Goal: Information Seeking & Learning: Learn about a topic

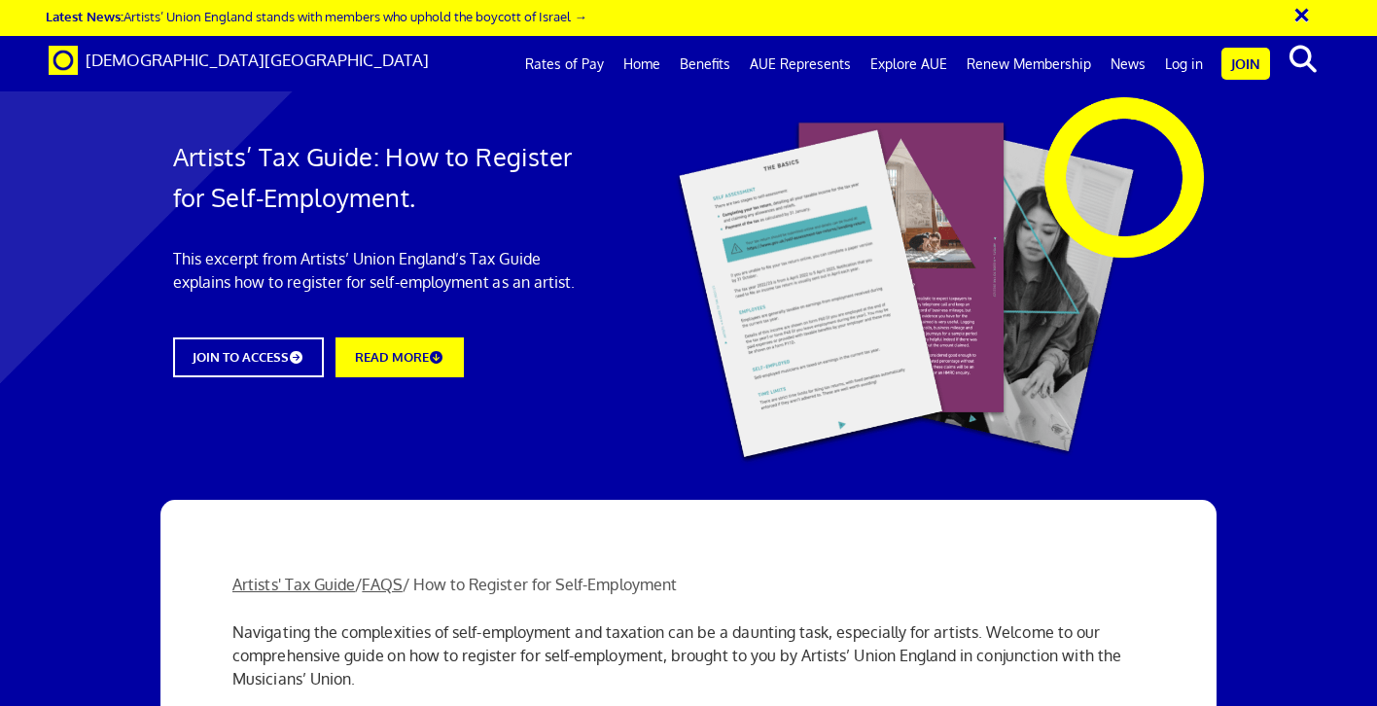
scroll to position [386, 0]
drag, startPoint x: 538, startPoint y: 399, endPoint x: 643, endPoint y: 442, distance: 113.4
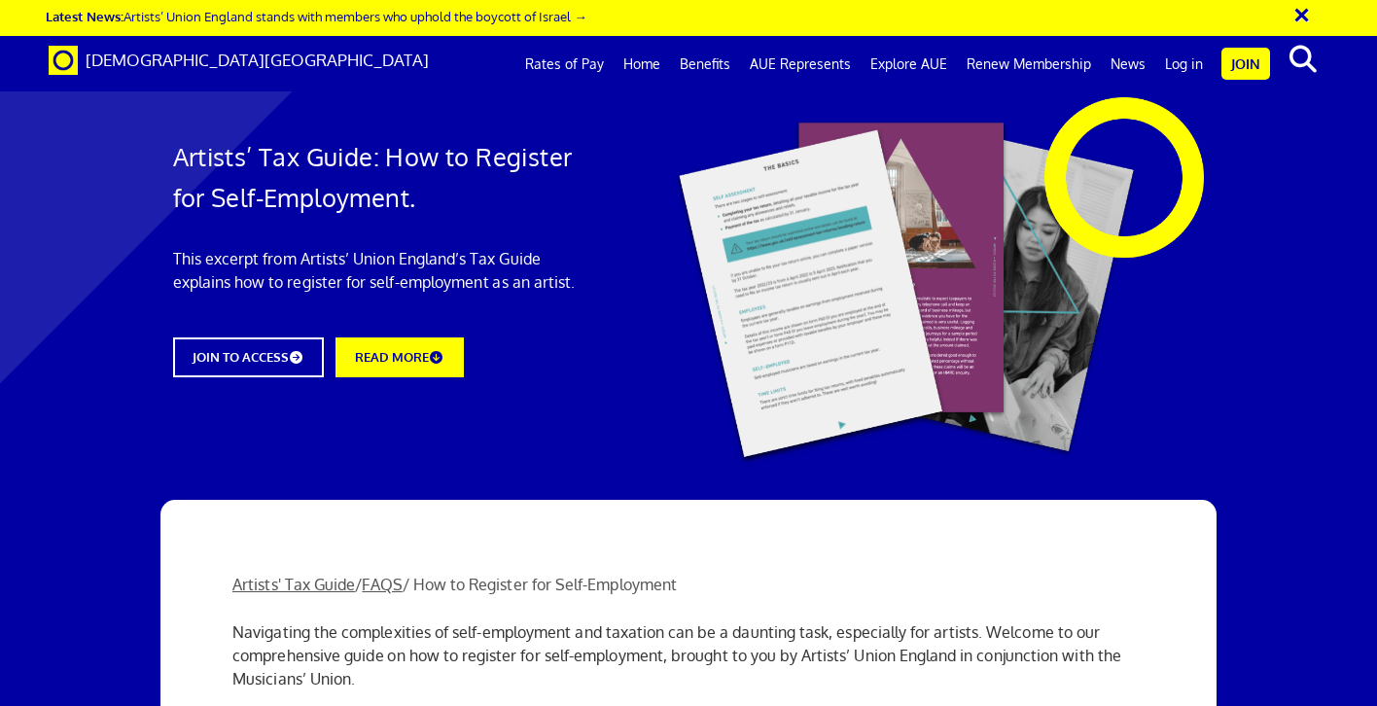
drag, startPoint x: 833, startPoint y: 274, endPoint x: 1009, endPoint y: 313, distance: 180.3
drag, startPoint x: 456, startPoint y: 180, endPoint x: 494, endPoint y: 214, distance: 51.0
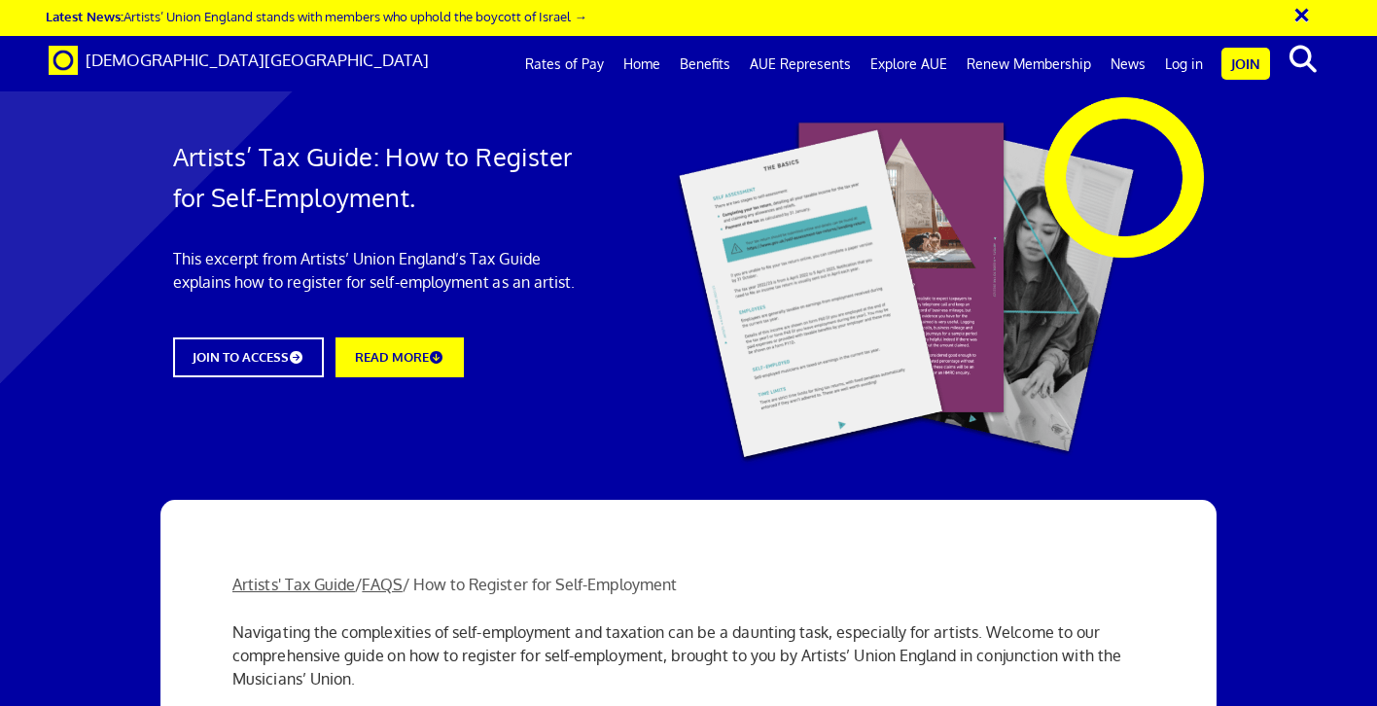
drag, startPoint x: 546, startPoint y: 257, endPoint x: 606, endPoint y: 303, distance: 75.7
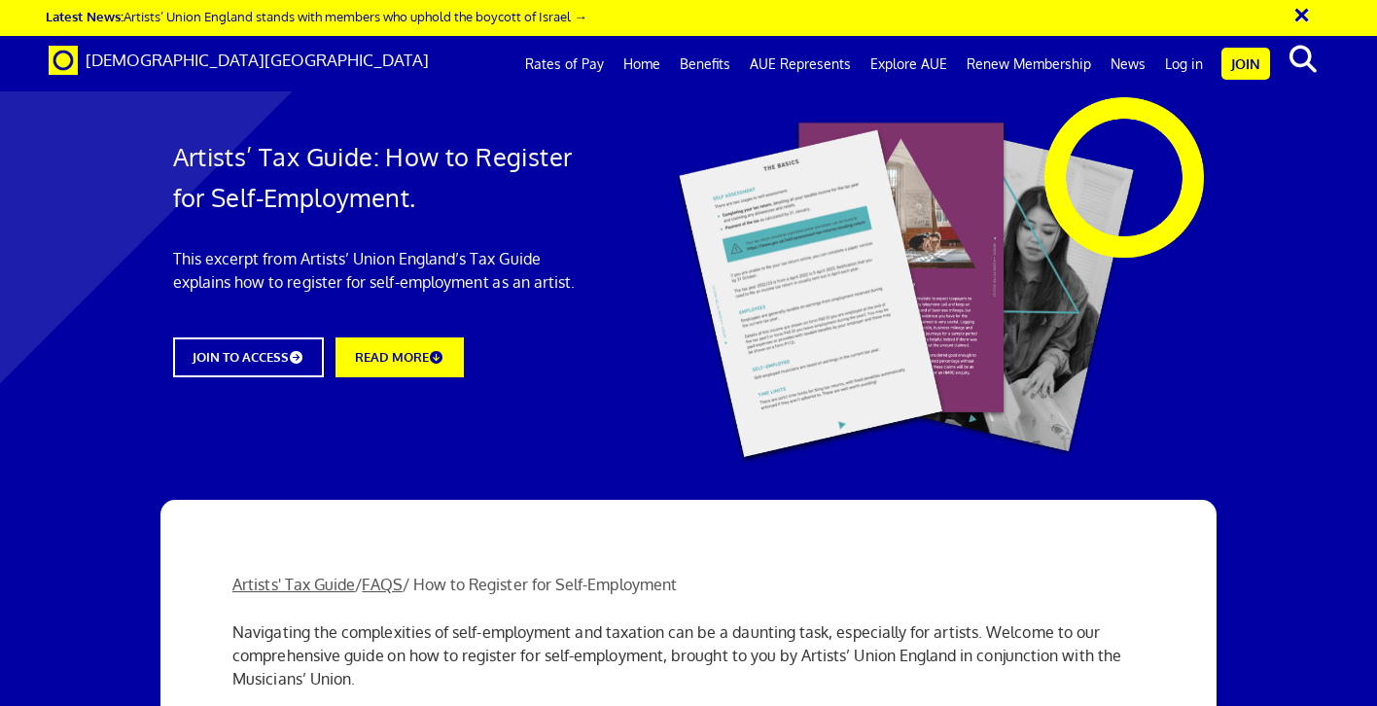
drag, startPoint x: 729, startPoint y: 261, endPoint x: 774, endPoint y: 310, distance: 67.5
drag, startPoint x: 259, startPoint y: 256, endPoint x: 489, endPoint y: 317, distance: 238.6
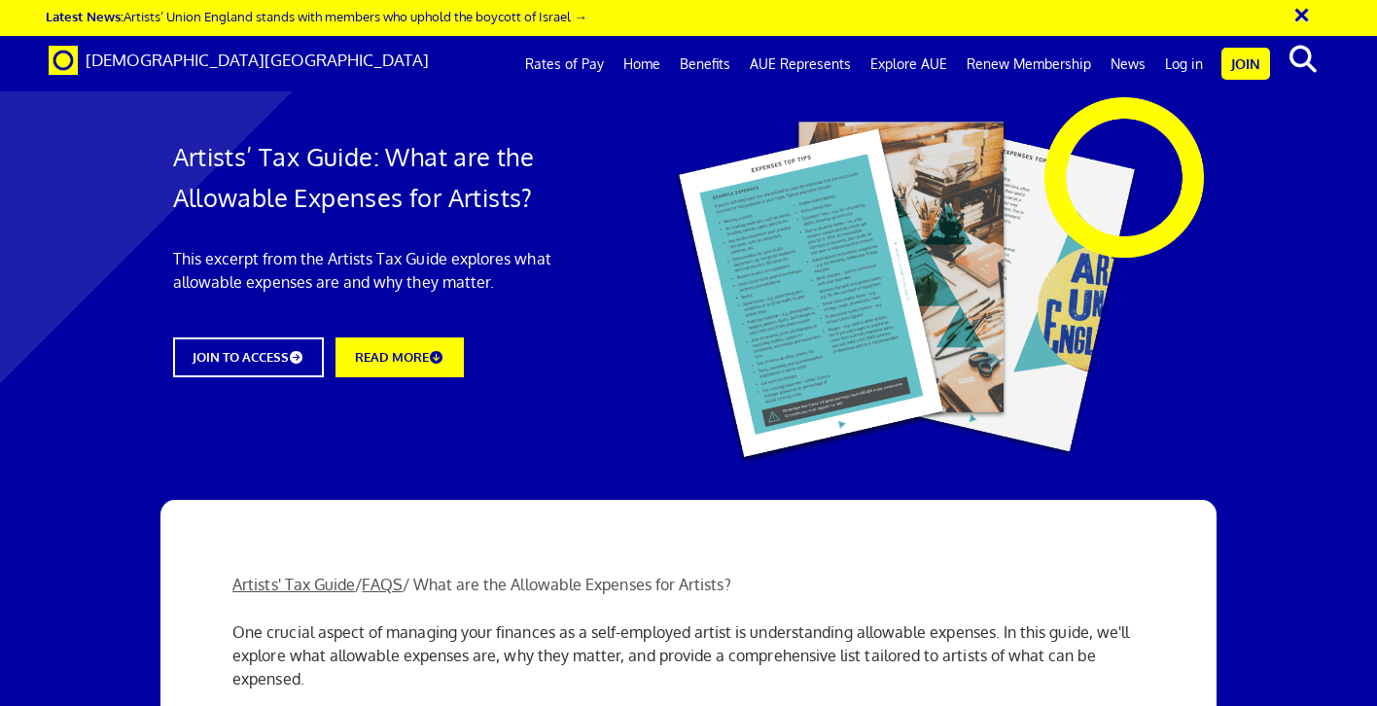
scroll to position [542, 0]
drag, startPoint x: 252, startPoint y: 441, endPoint x: 686, endPoint y: 465, distance: 434.5
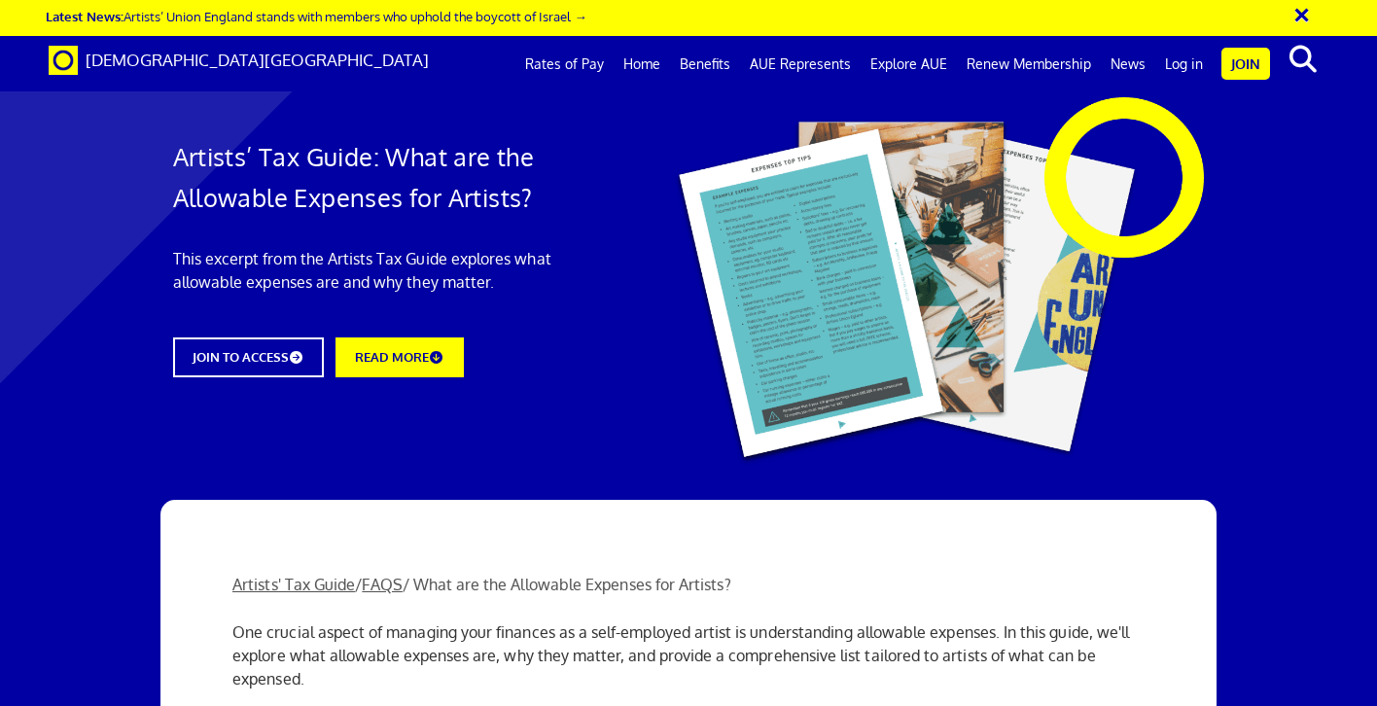
drag, startPoint x: 751, startPoint y: 469, endPoint x: 518, endPoint y: 443, distance: 234.0
drag, startPoint x: 367, startPoint y: 377, endPoint x: 679, endPoint y: 392, distance: 312.6
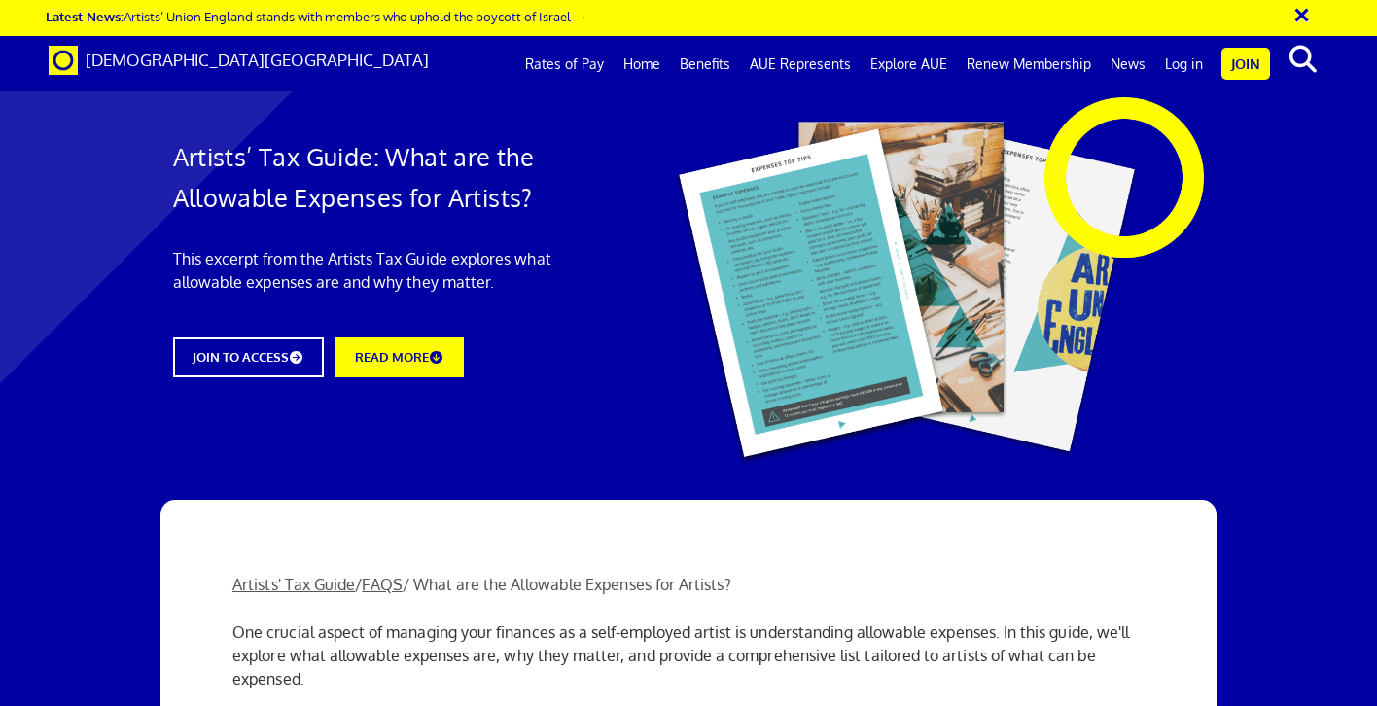
drag, startPoint x: 251, startPoint y: 317, endPoint x: 886, endPoint y: 339, distance: 635.6
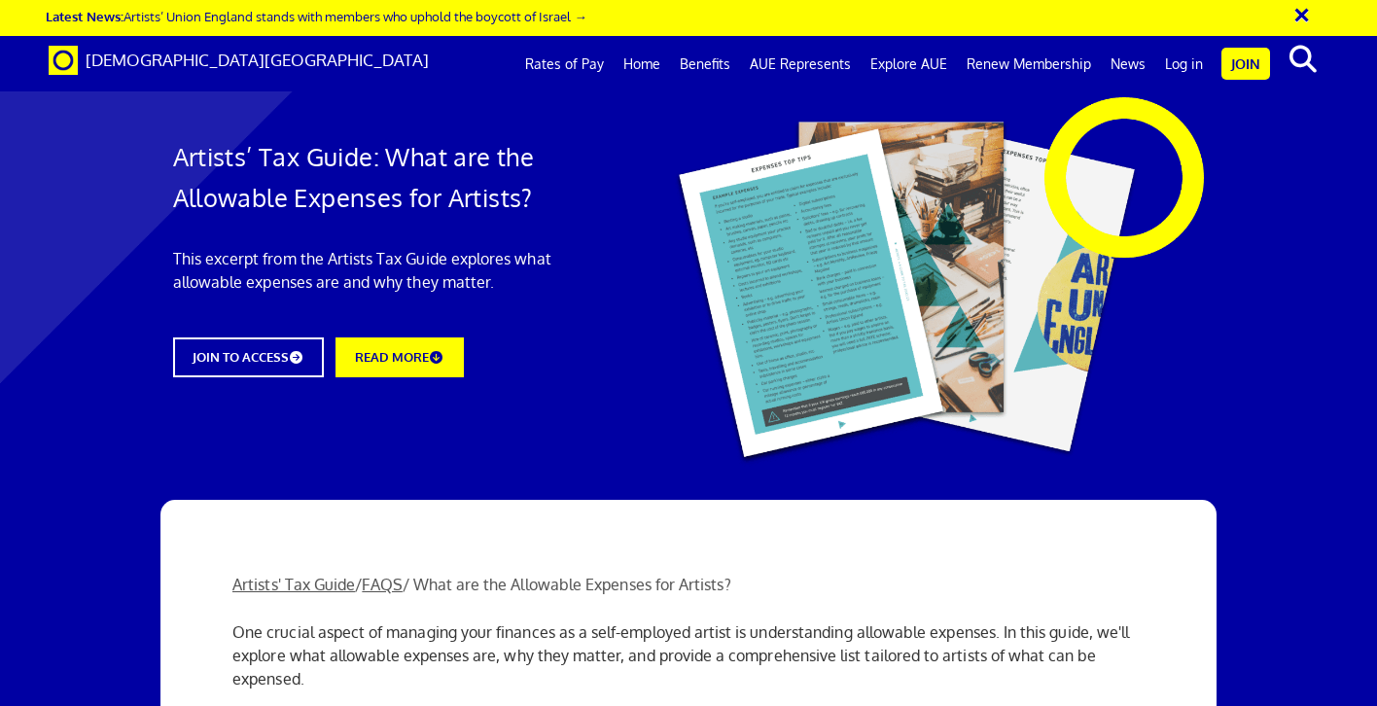
scroll to position [832, 1]
drag, startPoint x: 233, startPoint y: 196, endPoint x: 749, endPoint y: 522, distance: 610.4
copy div "Top 5 List of Allowable Expenses for Artists: Materials and Supplies: The cost …"
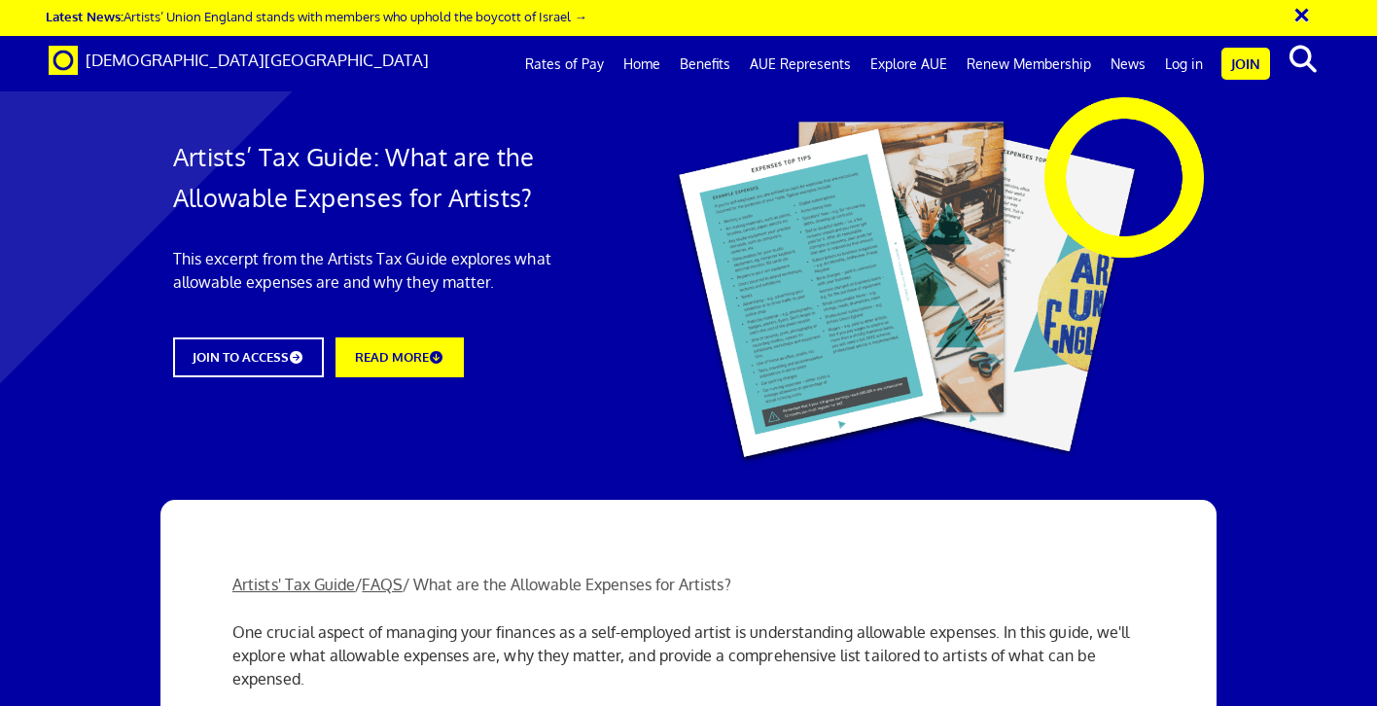
copy div "Top 5 List of Allowable Expenses for Artists: Materials and Supplies: The cost …"
drag, startPoint x: 469, startPoint y: 703, endPoint x: 456, endPoint y: 445, distance: 259.1
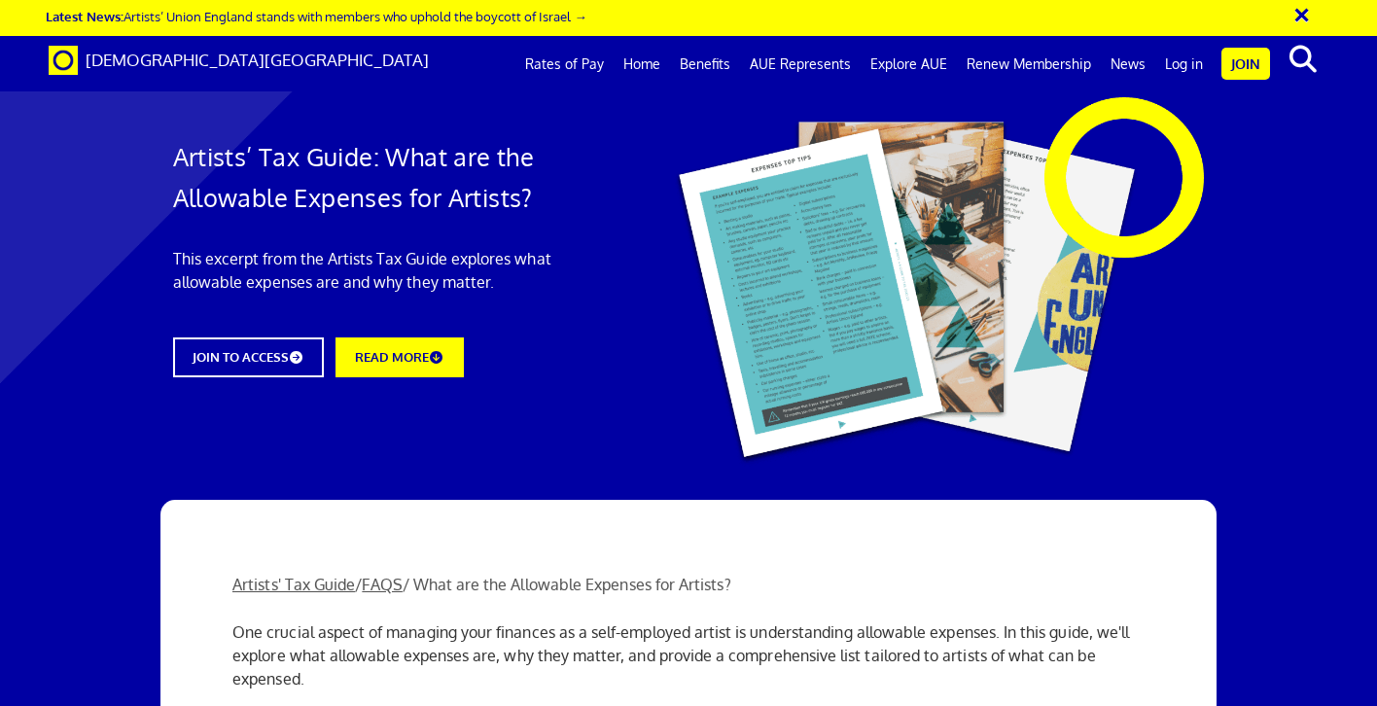
scroll to position [1843, 1]
drag, startPoint x: 234, startPoint y: 129, endPoint x: 698, endPoint y: 550, distance: 626.0
copy div "Loremips Dol Sita: Consecte adipisci elitseddoei te inc utla etdol magnaal enim…"
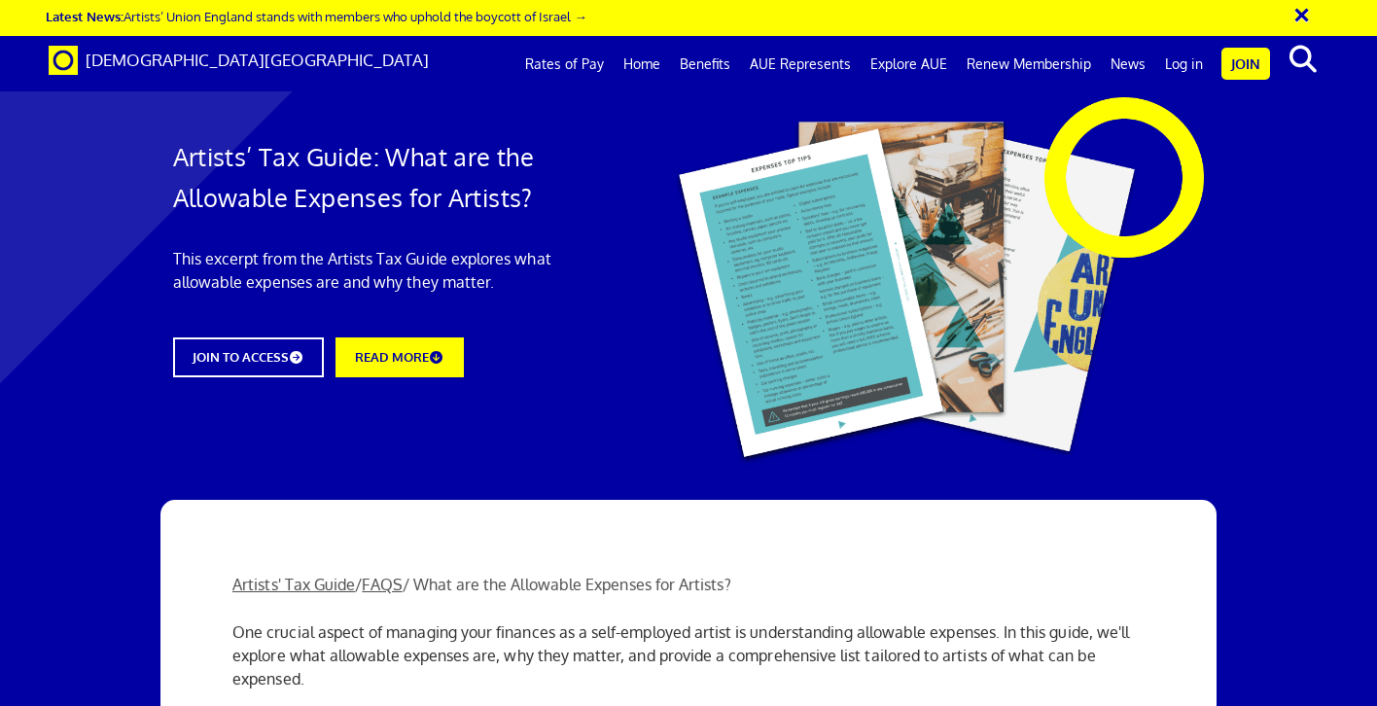
drag, startPoint x: 682, startPoint y: 385, endPoint x: 847, endPoint y: 450, distance: 177.8
drag, startPoint x: 878, startPoint y: 446, endPoint x: 794, endPoint y: 391, distance: 100.6
